Goal: Task Accomplishment & Management: Manage account settings

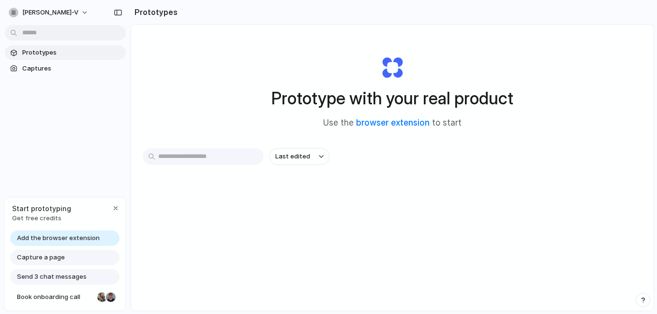
click at [53, 54] on span "Prototypes" at bounding box center [72, 53] width 100 height 10
click at [166, 158] on input "text" at bounding box center [203, 156] width 121 height 16
click at [166, 157] on input "text" at bounding box center [203, 156] width 121 height 16
click at [193, 155] on input "text" at bounding box center [203, 156] width 121 height 16
paste input "**********"
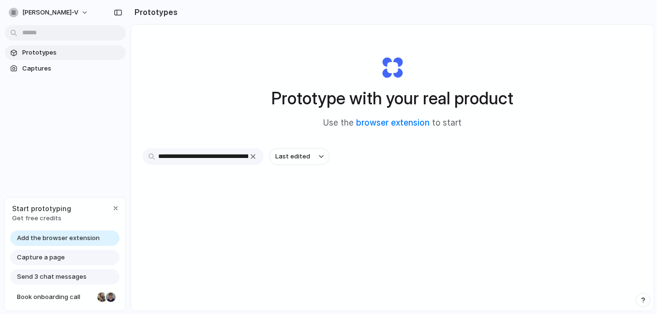
scroll to position [0, 26576]
type input "**********"
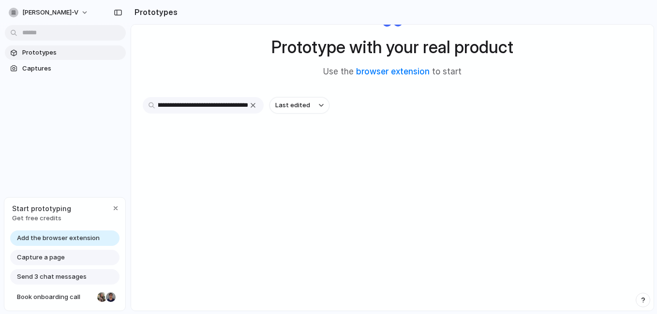
scroll to position [0, 0]
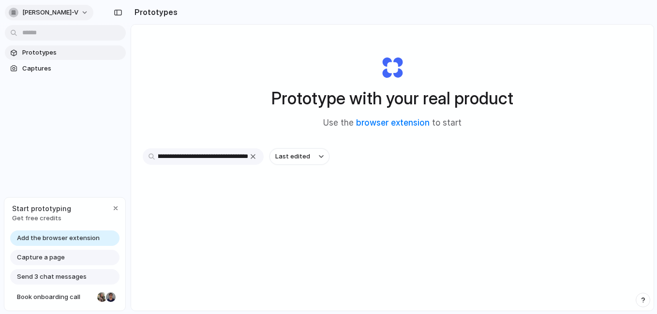
click at [52, 13] on button "[PERSON_NAME]-v" at bounding box center [49, 12] width 88 height 15
click at [214, 109] on div "Settings Invite members Change theme Sign out" at bounding box center [328, 157] width 657 height 314
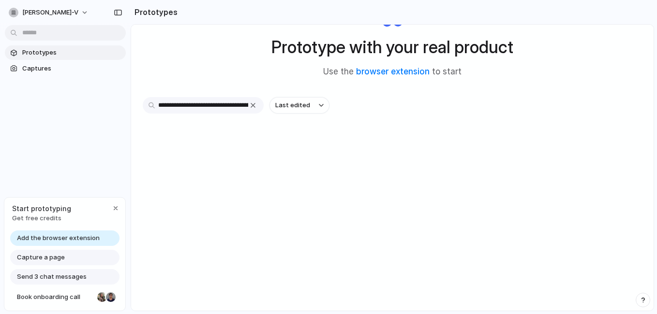
click at [229, 108] on input "text" at bounding box center [203, 105] width 121 height 16
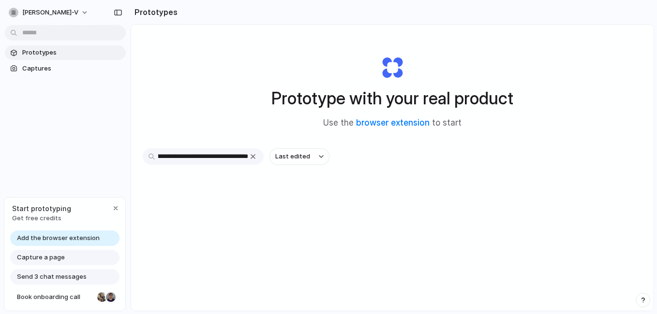
scroll to position [0, 0]
click at [28, 33] on body "[PERSON_NAME]-v Prototypes Captures Start prototyping Get free credits Add the …" at bounding box center [328, 157] width 657 height 314
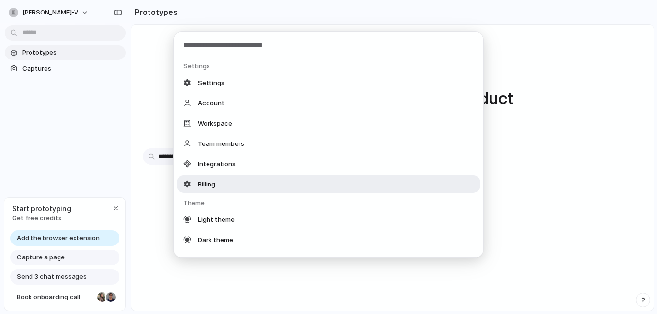
scroll to position [97, 0]
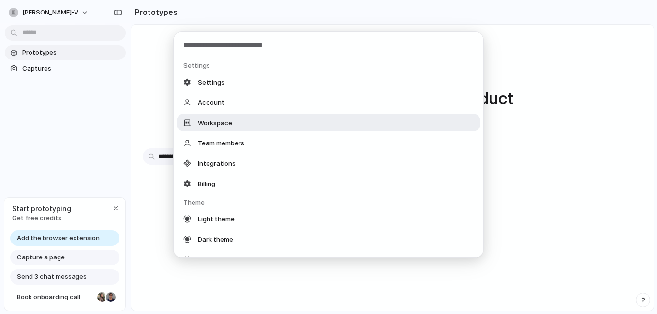
click at [215, 124] on span "Workspace" at bounding box center [215, 123] width 34 height 10
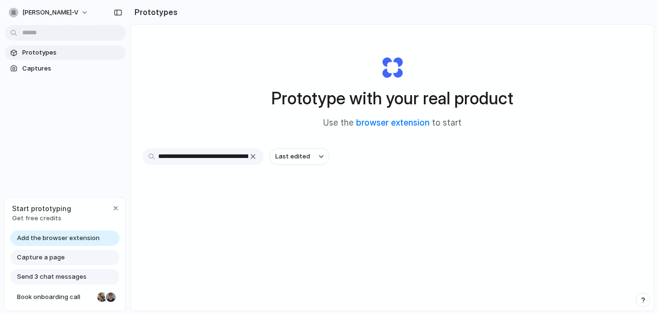
click at [151, 158] on input "text" at bounding box center [203, 156] width 121 height 16
click at [391, 70] on div "Prototype with your real product Use the browser extension to start" at bounding box center [392, 88] width 387 height 104
click at [31, 13] on span "[PERSON_NAME]-v" at bounding box center [50, 13] width 56 height 10
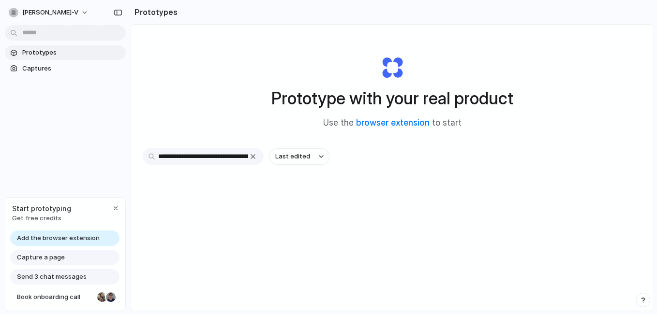
click at [182, 91] on div "Settings Invite members Change theme Sign out" at bounding box center [328, 157] width 657 height 314
click at [246, 159] on input "text" at bounding box center [203, 156] width 121 height 16
click at [388, 66] on div "Prototype with your real product Use the browser extension to start" at bounding box center [392, 88] width 387 height 104
